Goal: Task Accomplishment & Management: Complete application form

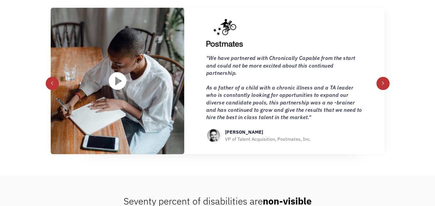
scroll to position [634, 0]
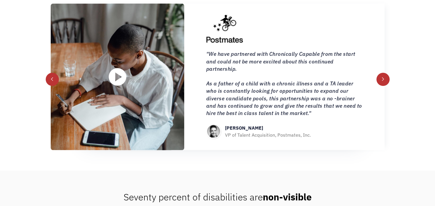
click at [390, 86] on div "Employers believe in Chronically Capable [PERSON_NAME] Co-founder, Mayv “Chroni…" at bounding box center [217, 66] width 435 height 210
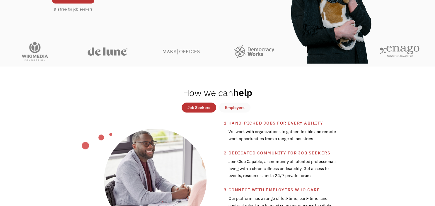
scroll to position [0, 0]
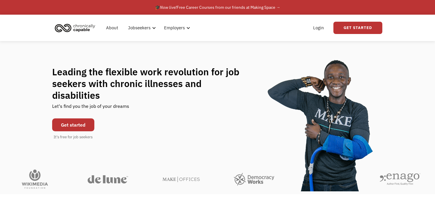
click at [73, 121] on link "Get started" at bounding box center [73, 124] width 42 height 13
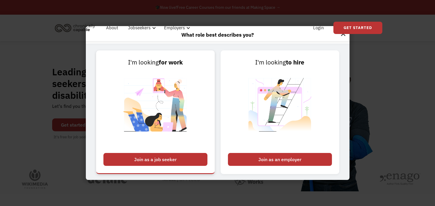
click at [185, 161] on div "Join as a job seeker" at bounding box center [155, 159] width 104 height 13
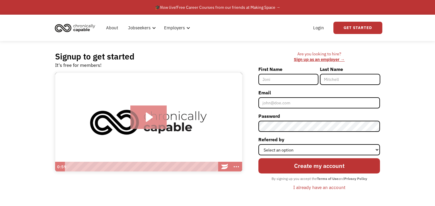
click at [153, 111] on icon "Play Video: Introducing Chronically Capable" at bounding box center [148, 116] width 37 height 23
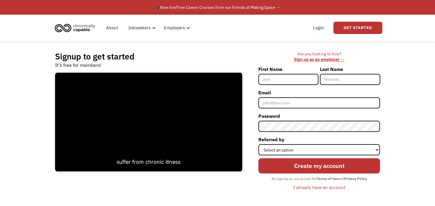
click at [84, 28] on img "home" at bounding box center [75, 27] width 44 height 13
